Goal: Information Seeking & Learning: Understand process/instructions

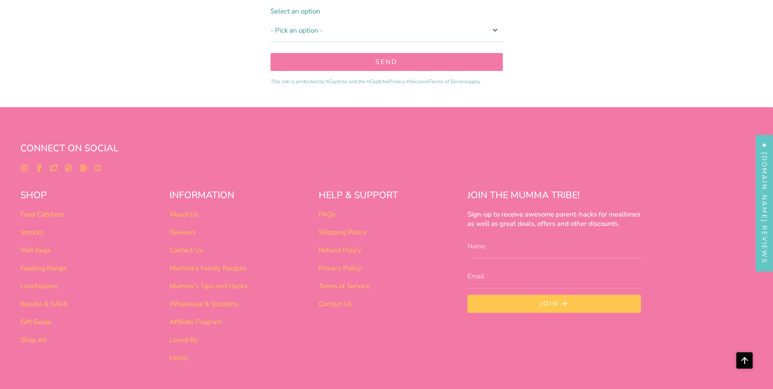
scroll to position [949, 0]
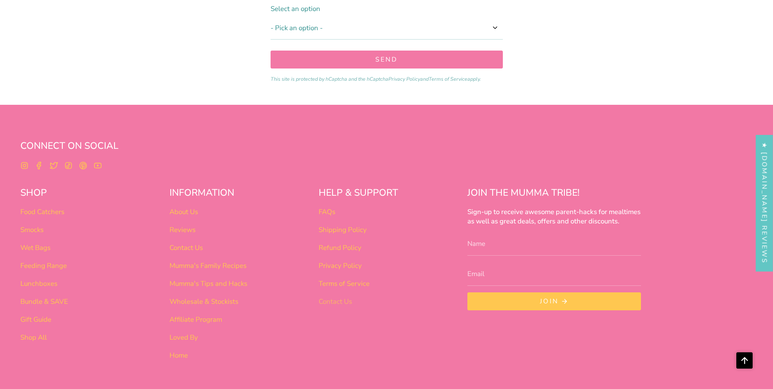
click at [325, 297] on link "Contact Us" at bounding box center [335, 301] width 33 height 9
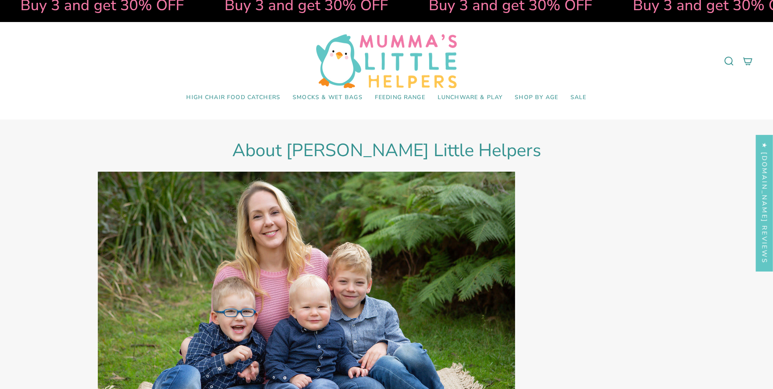
scroll to position [0, 0]
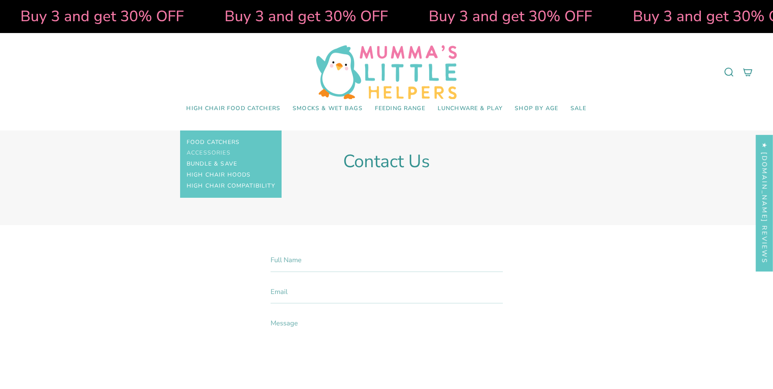
click at [222, 153] on span "Accessories" at bounding box center [209, 153] width 44 height 7
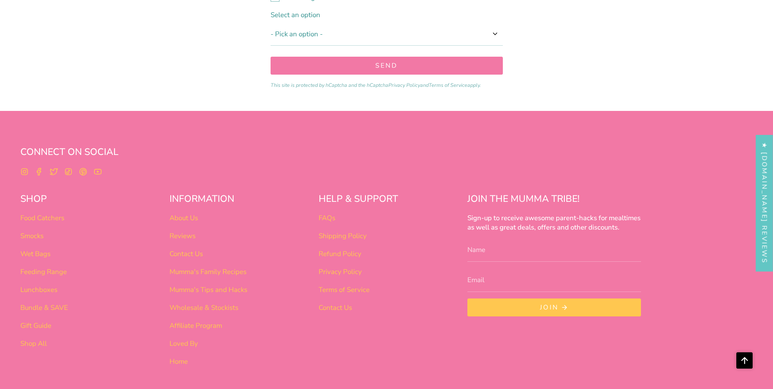
scroll to position [950, 0]
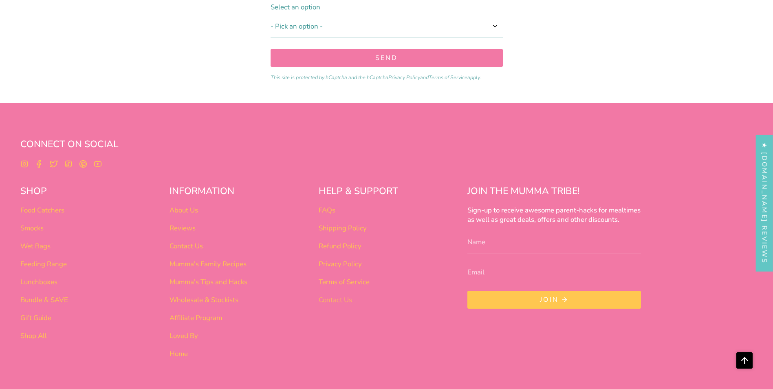
click at [335, 295] on link "Contact Us" at bounding box center [335, 299] width 33 height 9
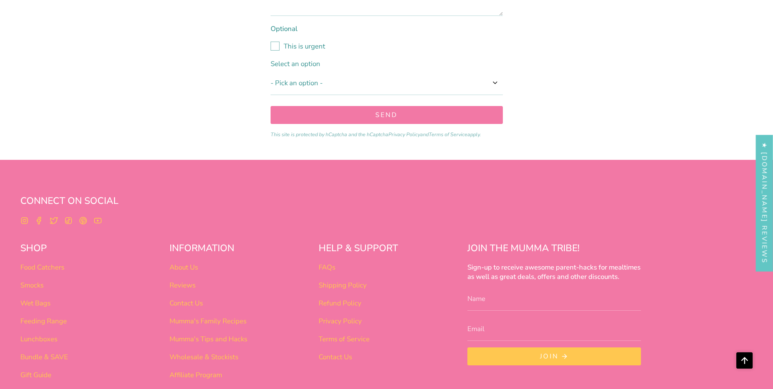
scroll to position [493, 0]
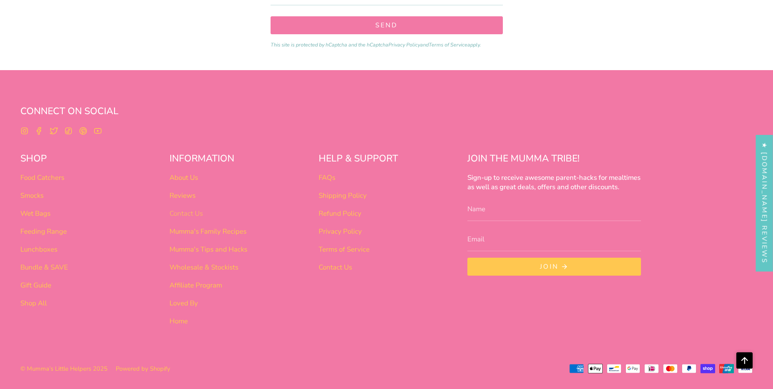
click at [196, 214] on link "Contact Us" at bounding box center [186, 213] width 33 height 9
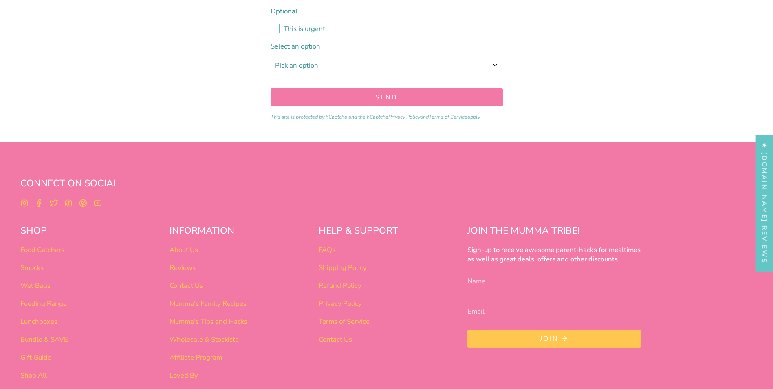
scroll to position [493, 0]
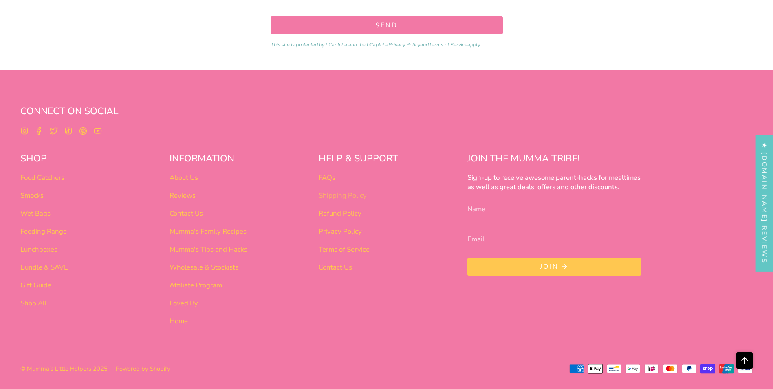
click at [343, 198] on link "Shipping Policy" at bounding box center [343, 195] width 48 height 9
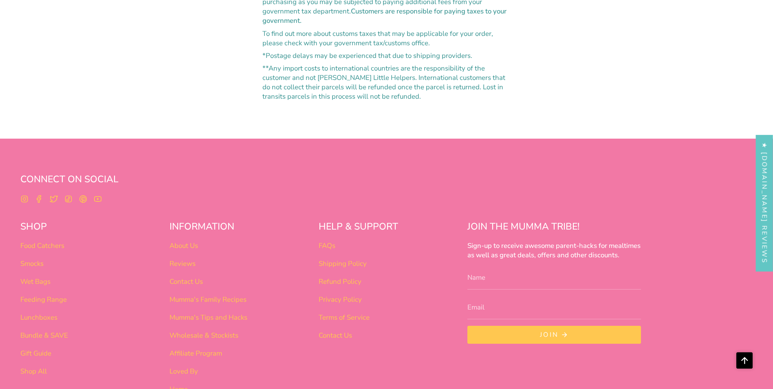
scroll to position [571, 0]
